Goal: Information Seeking & Learning: Learn about a topic

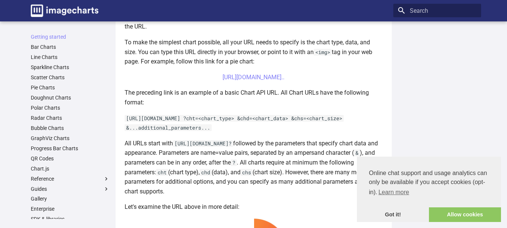
scroll to position [215, 0]
click at [232, 80] on link "[URL][DOMAIN_NAME].." at bounding box center [254, 76] width 62 height 7
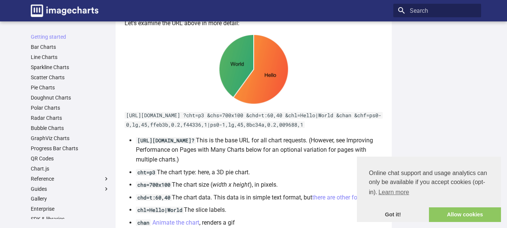
scroll to position [399, 0]
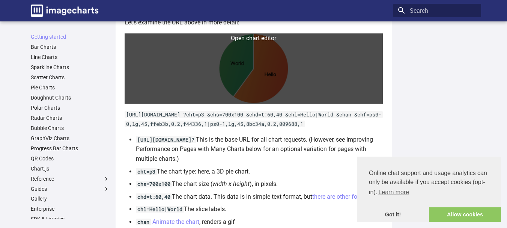
click at [261, 64] on link at bounding box center [254, 68] width 258 height 70
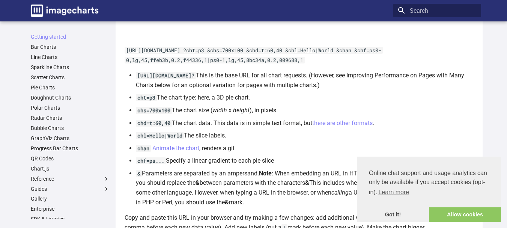
scroll to position [510, 0]
click at [50, 46] on link "Bar Charts" at bounding box center [70, 47] width 79 height 7
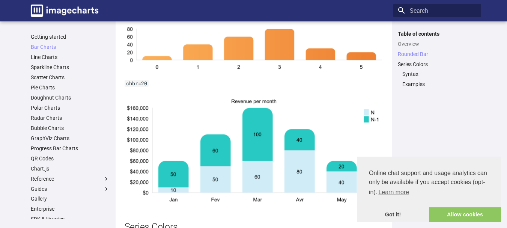
scroll to position [658, 0]
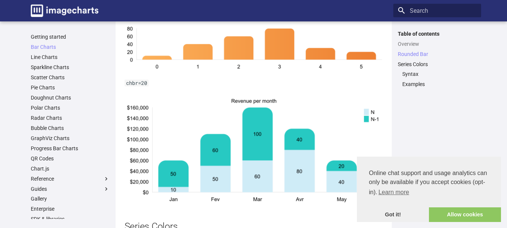
click at [121, 116] on div "Bar Charts This section describes the various types of bar charts that you can …" at bounding box center [254, 208] width 276 height 1669
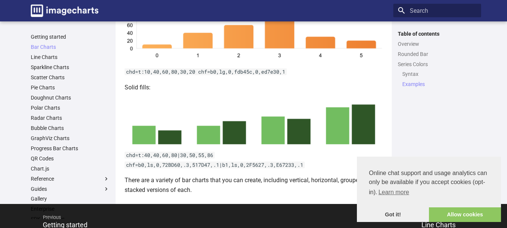
scroll to position [1532, 0]
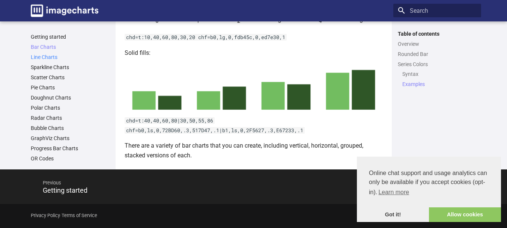
click at [51, 54] on link "Line Charts" at bounding box center [70, 57] width 79 height 7
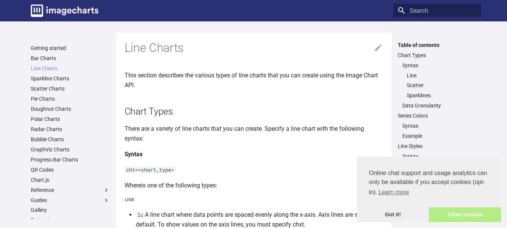
click at [454, 216] on link "Allow cookies" at bounding box center [465, 214] width 72 height 15
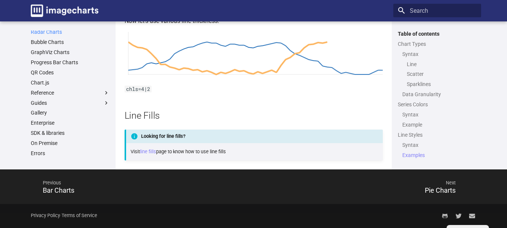
scroll to position [123, 0]
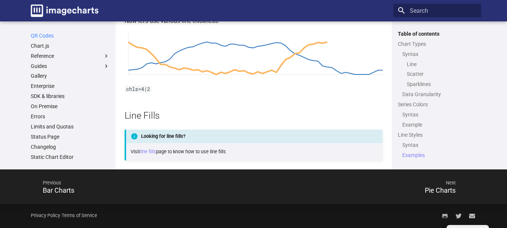
click at [46, 38] on link "QR Codes" at bounding box center [70, 35] width 79 height 7
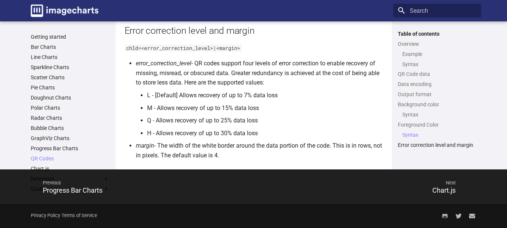
scroll to position [1384, 0]
click at [55, 128] on link "Bubble Charts" at bounding box center [70, 128] width 79 height 7
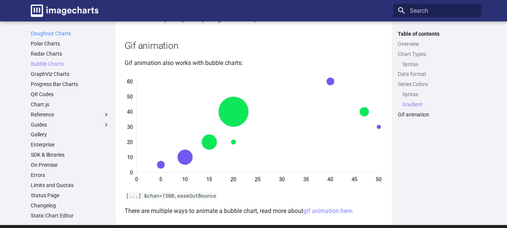
scroll to position [1266, 0]
